Goal: Task Accomplishment & Management: Complete application form

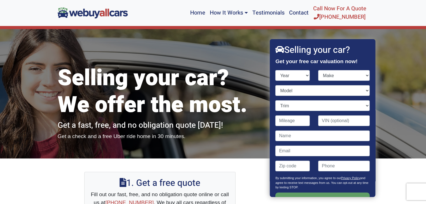
scroll to position [16, 0]
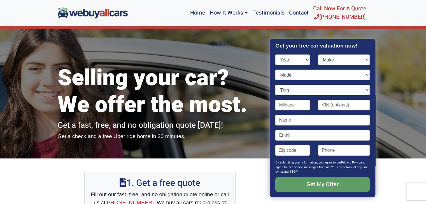
select select "2024"
click at [275, 55] on select "Year [DATE] 2024 2023 2022 2021 2020 2019 2018 2017 2016 2015 2014 2013 2012 20…" at bounding box center [292, 60] width 34 height 11
click at [362, 60] on select "Make" at bounding box center [343, 60] width 51 height 11
click at [344, 60] on select "Make" at bounding box center [343, 60] width 51 height 11
click at [362, 58] on select "Make" at bounding box center [343, 60] width 51 height 11
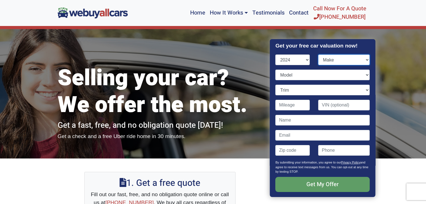
click at [318, 55] on select "Make" at bounding box center [343, 60] width 51 height 11
click at [365, 75] on div "Model" at bounding box center [322, 77] width 102 height 15
click at [362, 74] on select "Model" at bounding box center [322, 75] width 94 height 11
click at [346, 58] on select "Make" at bounding box center [343, 60] width 51 height 11
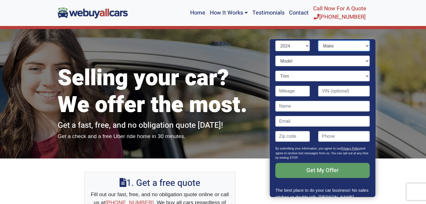
scroll to position [0, 0]
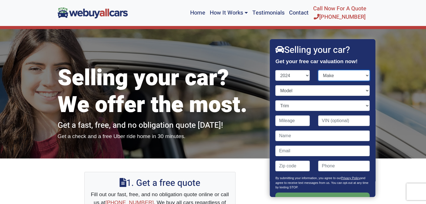
click at [327, 74] on select "Make" at bounding box center [343, 75] width 51 height 11
click at [305, 76] on select "Year [DATE] 2024 2023 2022 2021 2020 2019 2018 2017 2016 2015 2014 2013 2012 20…" at bounding box center [292, 75] width 34 height 11
click at [275, 70] on select "Year [DATE] 2024 2023 2022 2021 2020 2019 2018 2017 2016 2015 2014 2013 2012 20…" at bounding box center [292, 75] width 34 height 11
click at [328, 92] on select "Model" at bounding box center [322, 90] width 94 height 11
click at [294, 121] on input "Contact form" at bounding box center [292, 121] width 34 height 11
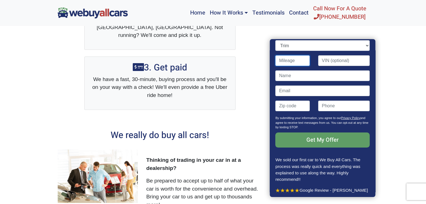
scroll to position [244, 0]
